Goal: Task Accomplishment & Management: Complete application form

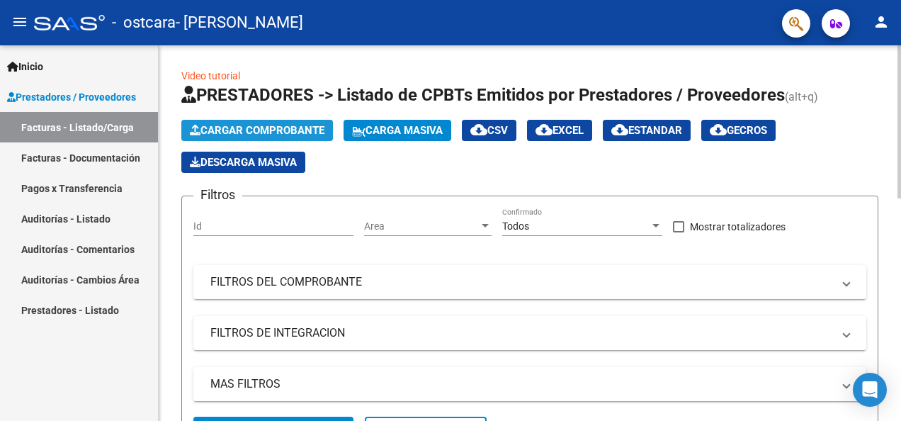
click at [309, 130] on span "Cargar Comprobante" at bounding box center [257, 130] width 135 height 13
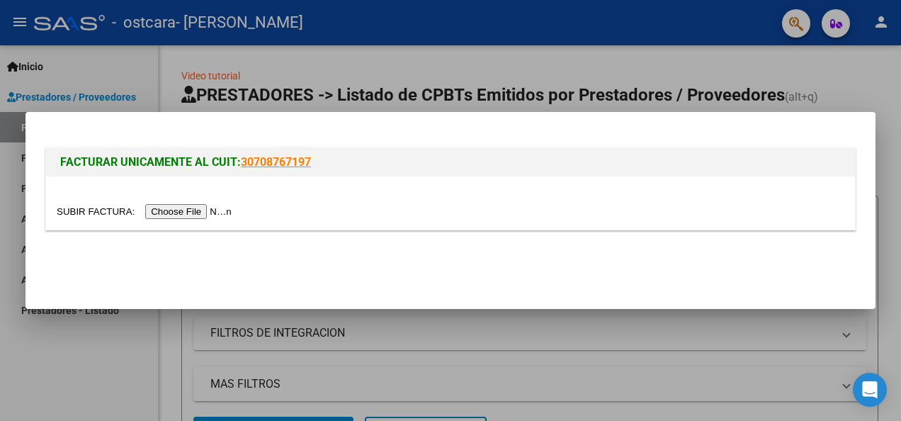
click at [179, 213] on input "file" at bounding box center [146, 211] width 179 height 15
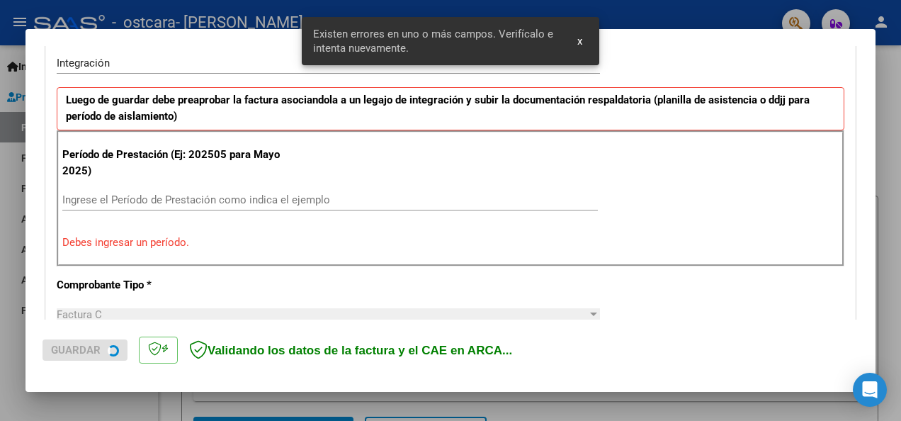
scroll to position [354, 0]
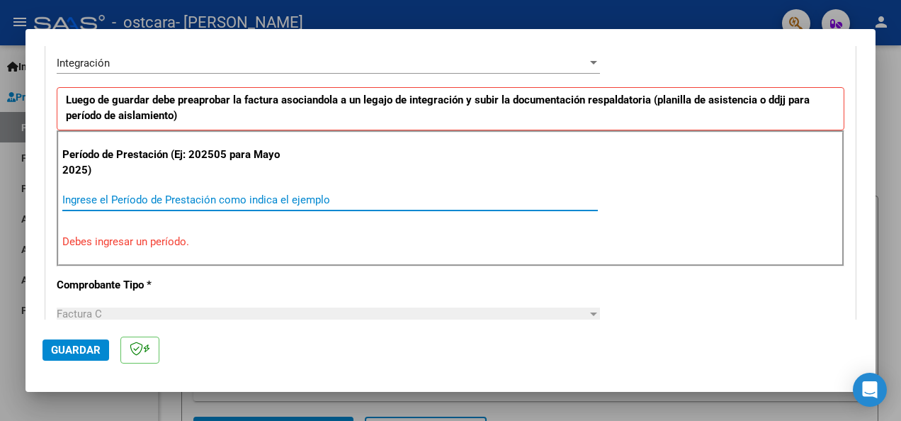
click at [225, 193] on input "Ingrese el Período de Prestación como indica el ejemplo" at bounding box center [330, 199] width 536 height 13
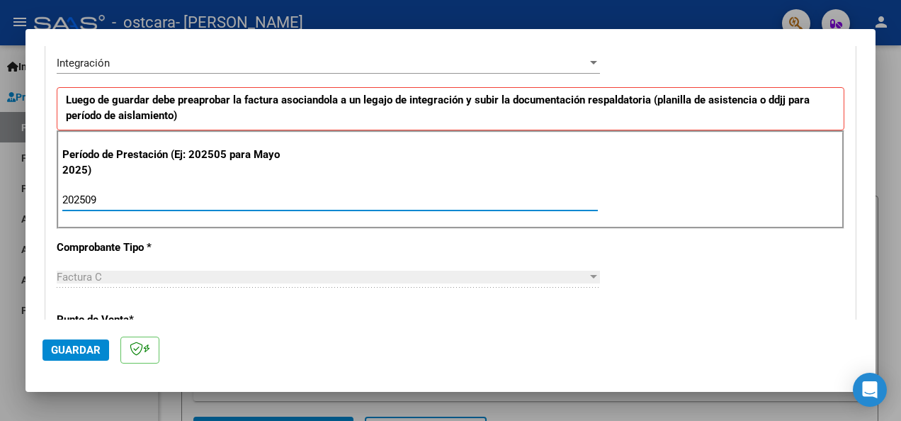
type input "202509"
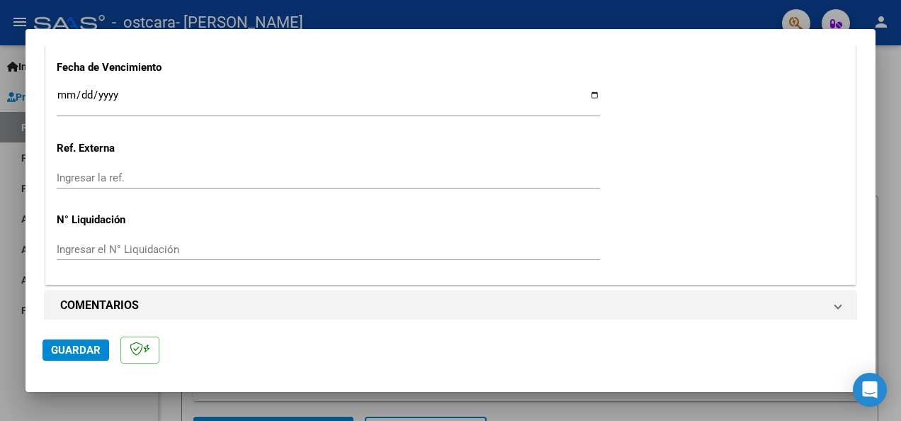
scroll to position [1013, 0]
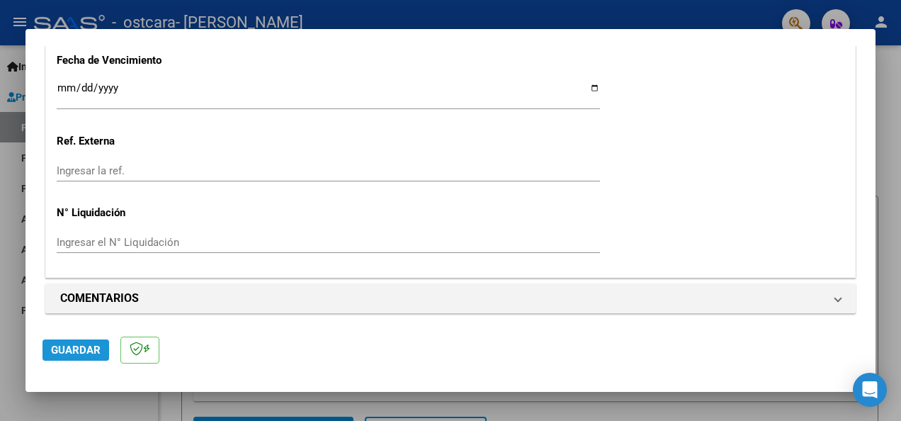
click at [79, 347] on span "Guardar" at bounding box center [76, 350] width 50 height 13
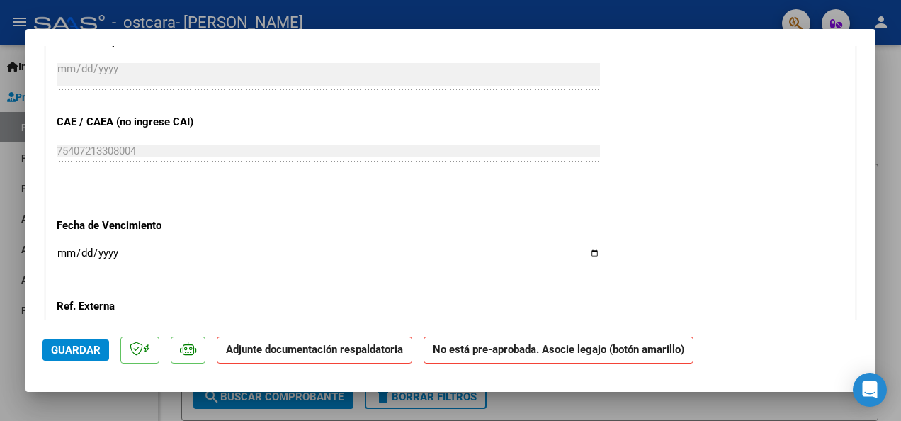
scroll to position [839, 0]
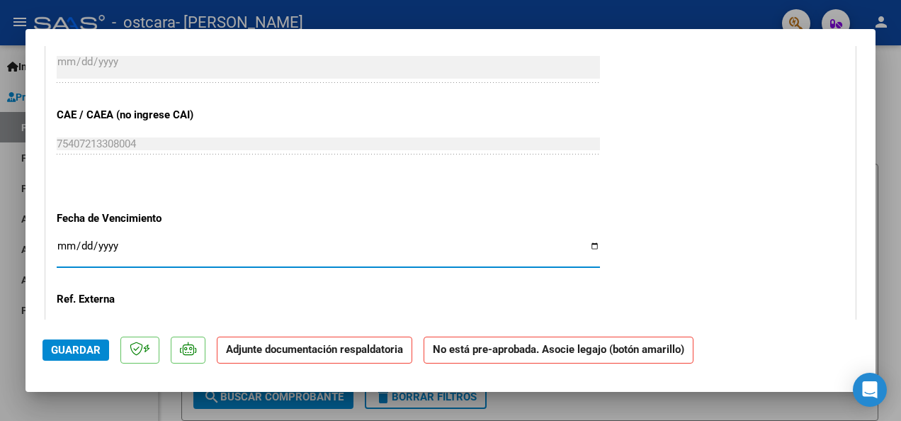
click at [582, 243] on input "Ingresar la fecha" at bounding box center [329, 251] width 544 height 23
type input "[DATE]"
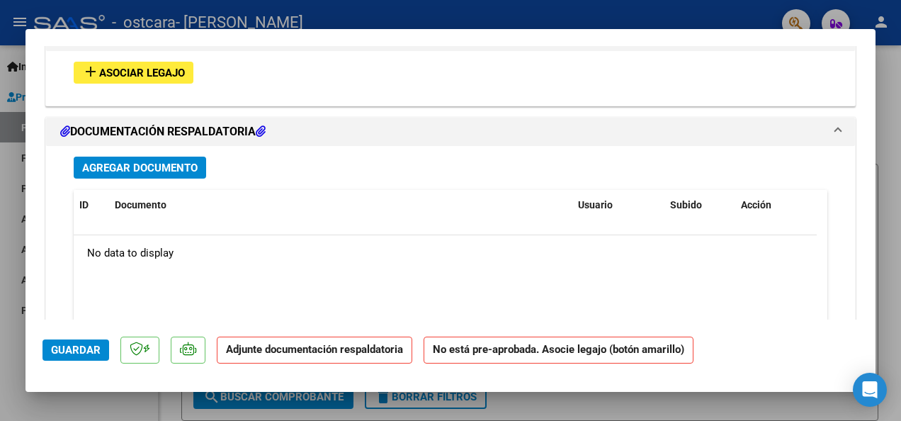
scroll to position [1301, 0]
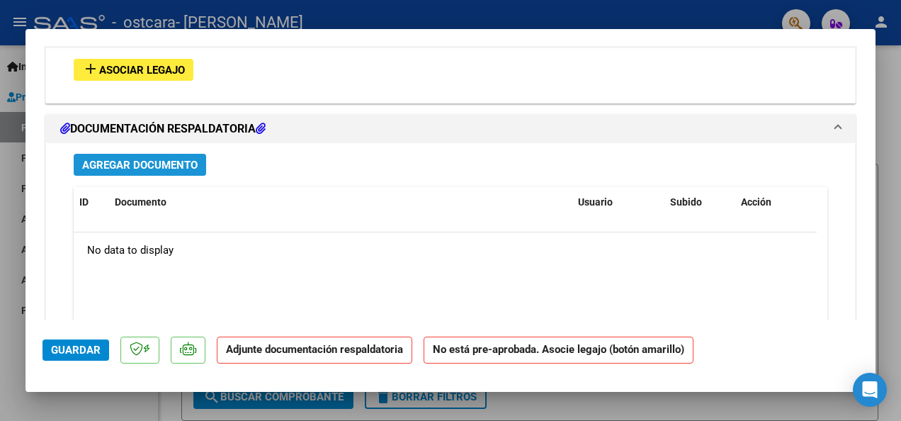
click at [162, 163] on span "Agregar Documento" at bounding box center [140, 165] width 116 height 13
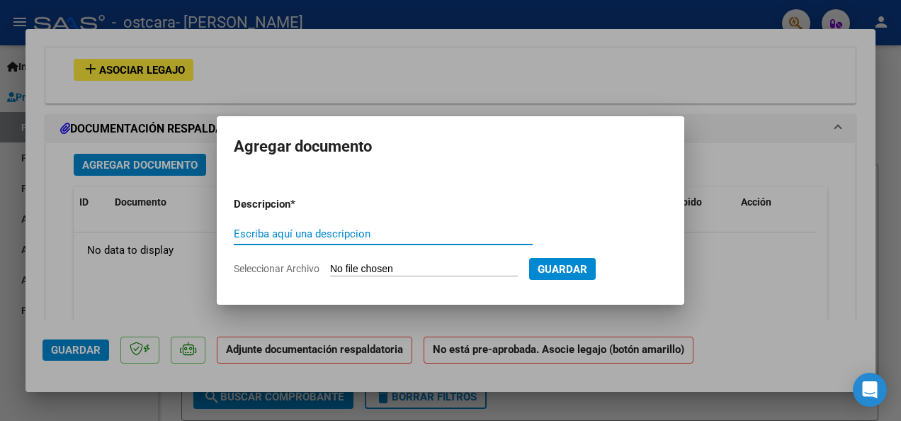
click at [279, 231] on input "Escriba aquí una descripcion" at bounding box center [383, 233] width 299 height 13
type input "a"
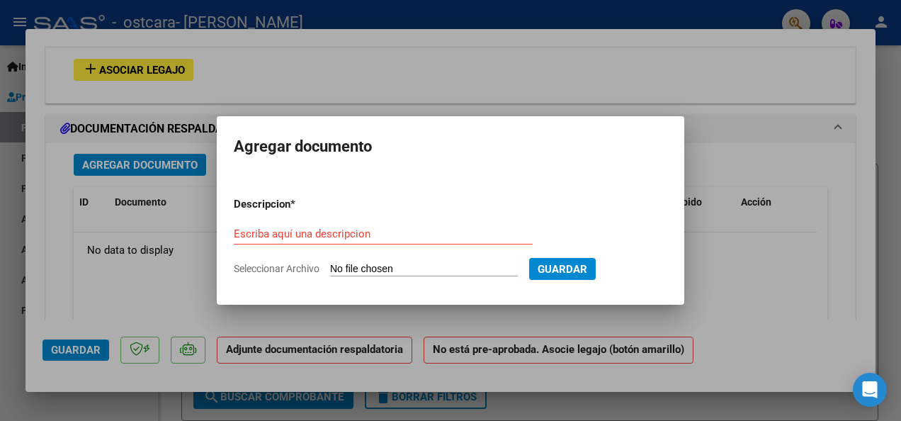
click at [276, 236] on input "Escriba aquí una descripcion" at bounding box center [383, 233] width 299 height 13
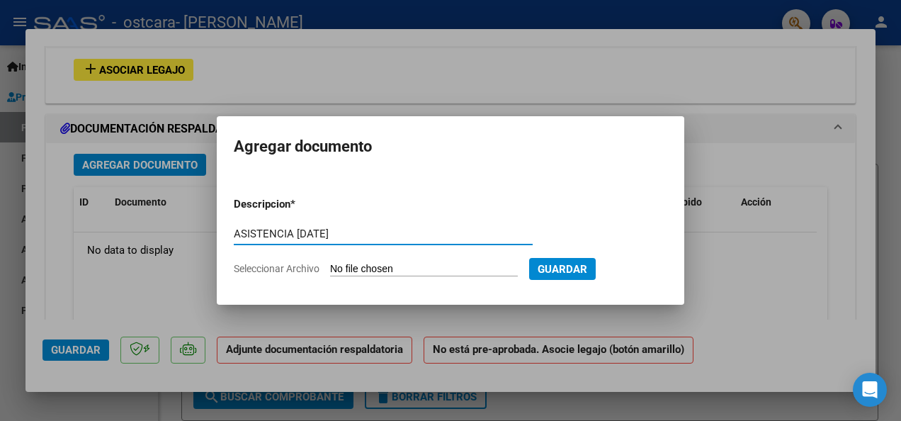
type input "ASISTENCIA [DATE]"
click at [420, 266] on input "Seleccionar Archivo" at bounding box center [424, 269] width 188 height 13
type input "C:\fakepath\Batista asistencia [DATE].pdf"
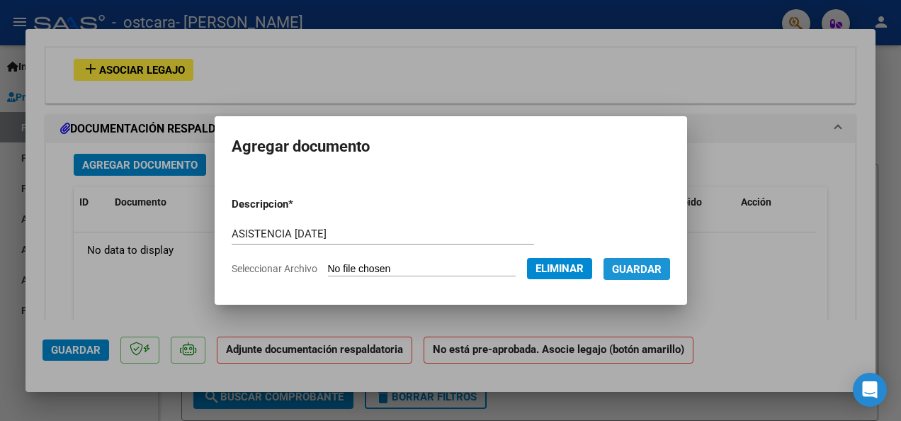
click at [648, 264] on span "Guardar" at bounding box center [637, 269] width 50 height 13
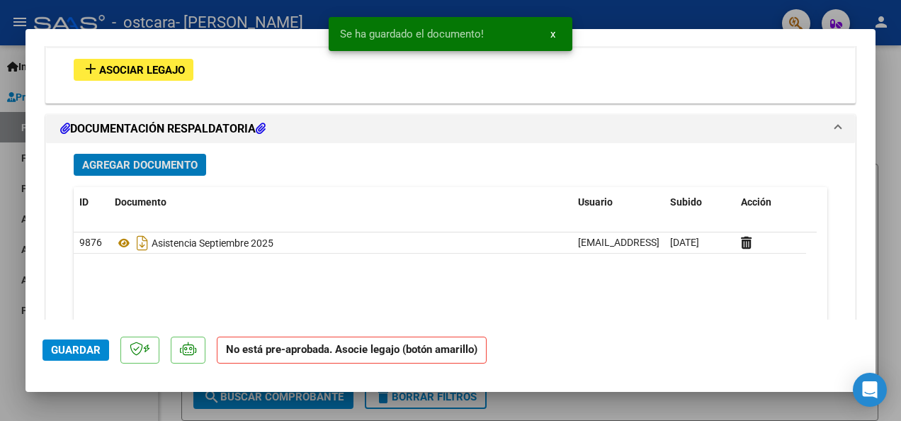
click at [167, 68] on span "Asociar Legajo" at bounding box center [142, 70] width 86 height 13
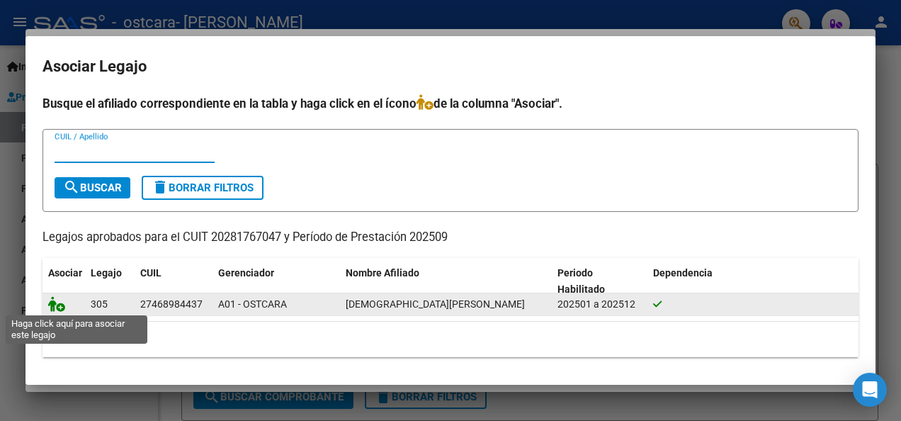
click at [60, 308] on icon at bounding box center [56, 304] width 17 height 16
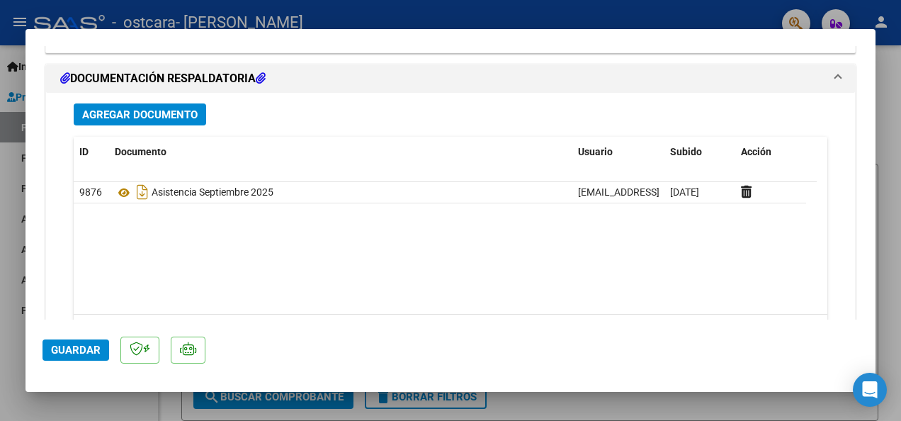
scroll to position [1576, 0]
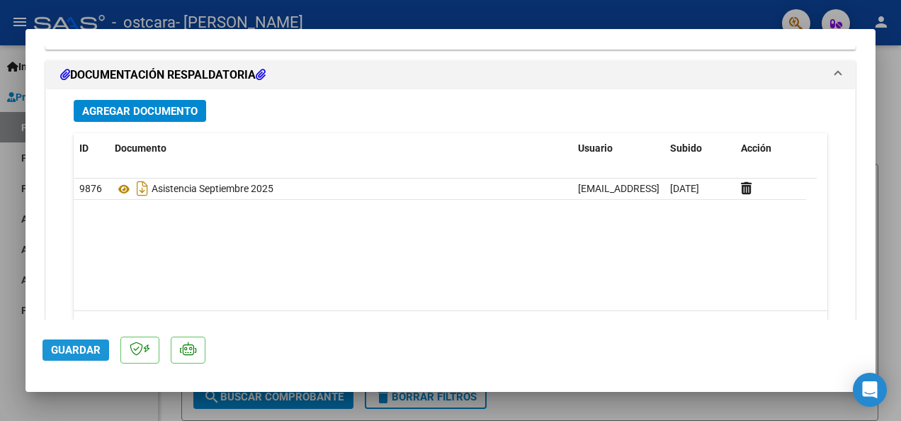
click at [74, 346] on span "Guardar" at bounding box center [76, 350] width 50 height 13
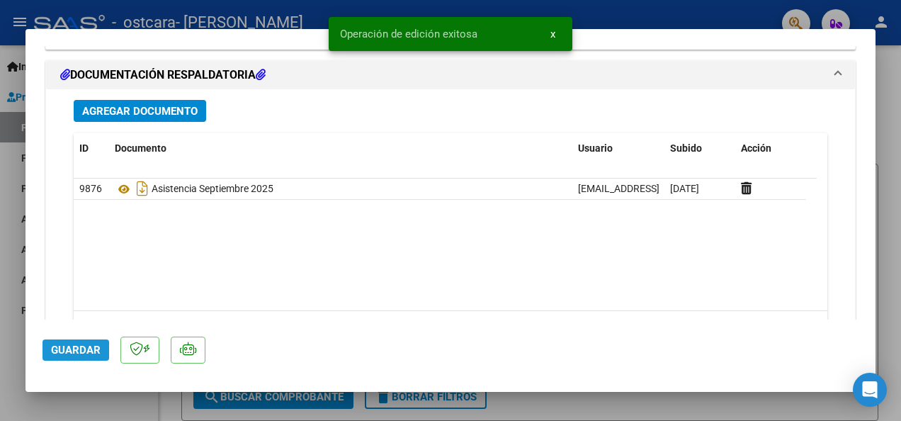
click at [74, 346] on span "Guardar" at bounding box center [76, 350] width 50 height 13
click at [897, 186] on div at bounding box center [450, 210] width 901 height 421
type input "$ 0,00"
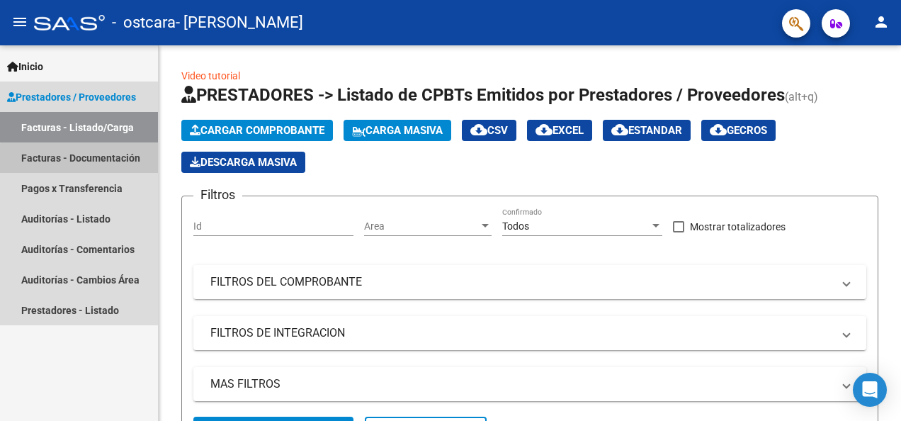
click at [98, 160] on link "Facturas - Documentación" at bounding box center [79, 157] width 158 height 30
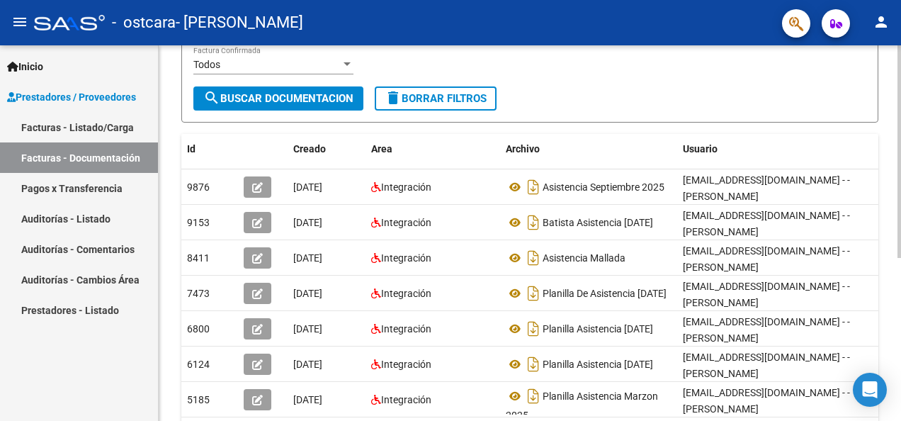
scroll to position [198, 0]
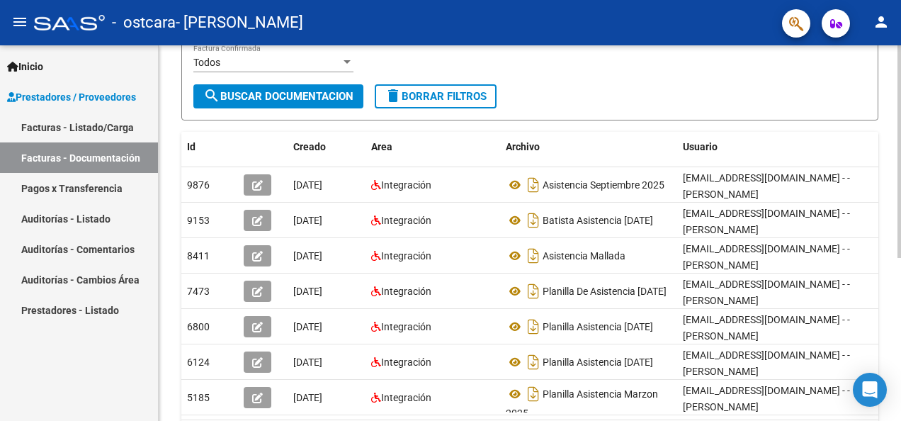
click at [882, 188] on div "PRESTADORES -> Comprobantes - Documentación Respaldatoria cloud_download Export…" at bounding box center [532, 174] width 746 height 653
